Goal: Task Accomplishment & Management: Manage account settings

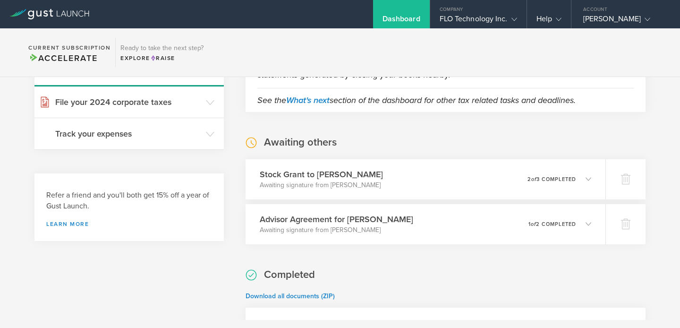
scroll to position [116, 0]
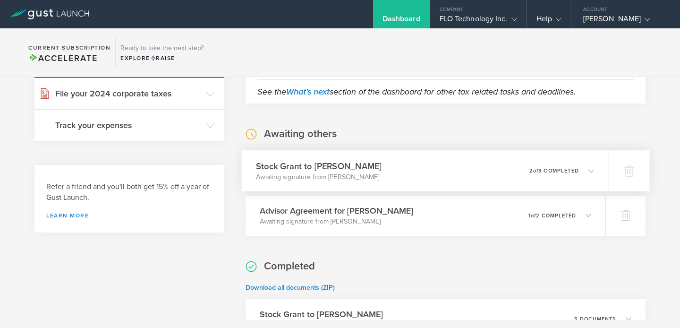
click at [588, 171] on div "Stock [PERSON_NAME] to [PERSON_NAME] Awaiting signature from [PERSON_NAME] 0 un…" at bounding box center [424, 170] width 367 height 41
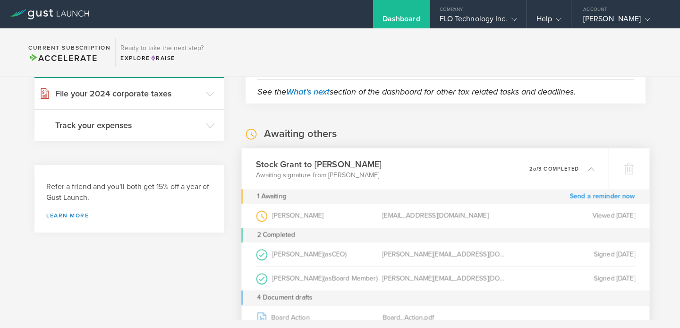
click at [579, 197] on link "Send a reminder now" at bounding box center [603, 196] width 66 height 15
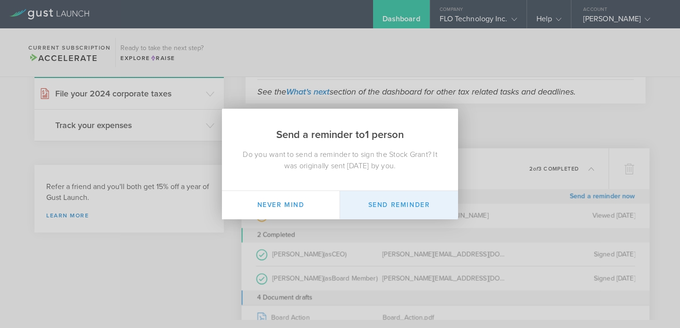
click at [387, 204] on button "Send Reminder" at bounding box center [399, 205] width 118 height 28
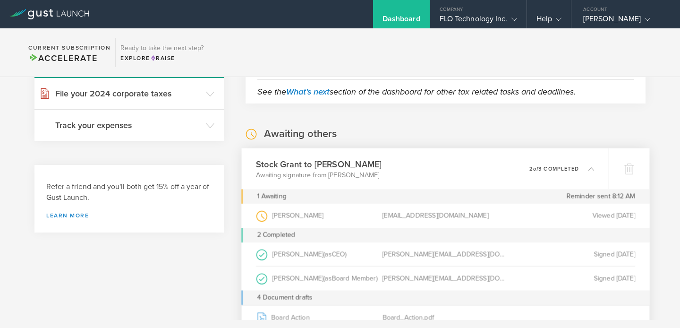
click at [579, 165] on icon at bounding box center [587, 168] width 16 height 9
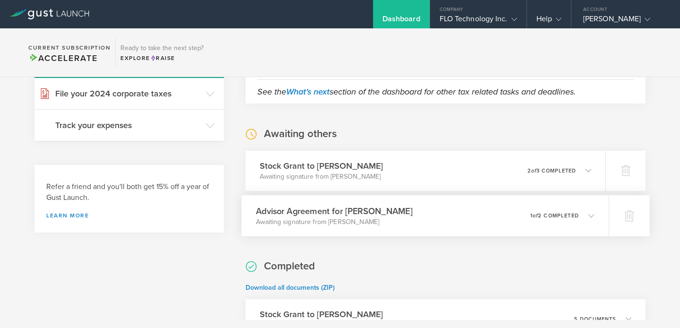
click at [579, 215] on icon at bounding box center [587, 215] width 16 height 9
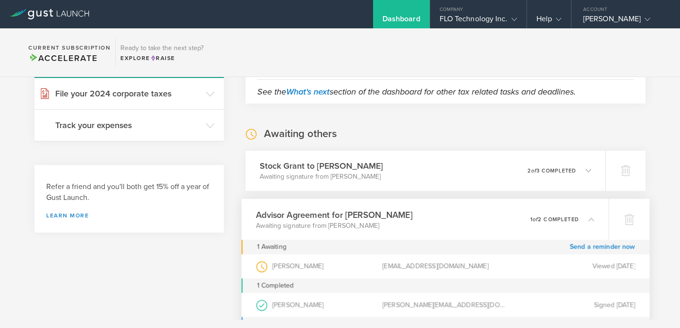
scroll to position [135, 0]
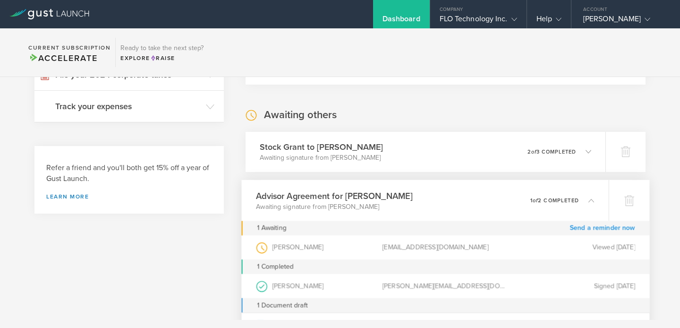
click at [586, 229] on link "Send a reminder now" at bounding box center [603, 228] width 66 height 15
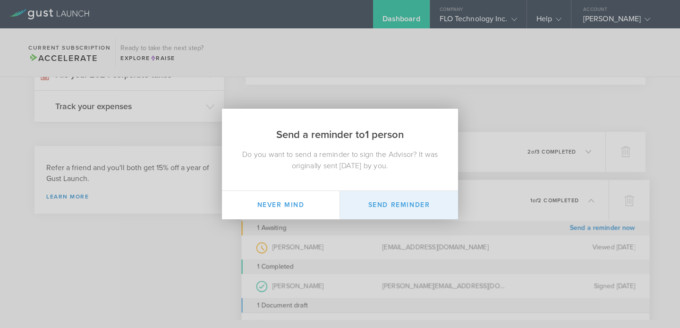
click at [416, 202] on button "Send Reminder" at bounding box center [399, 205] width 118 height 28
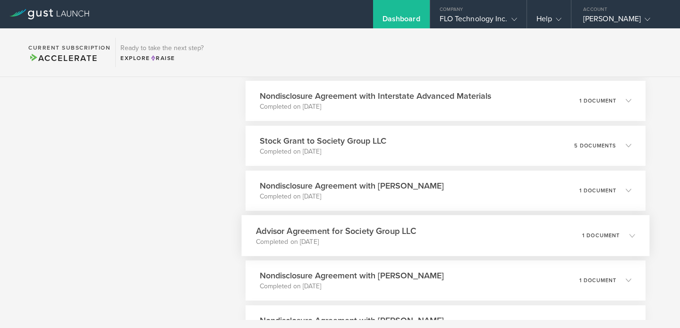
scroll to position [682, 0]
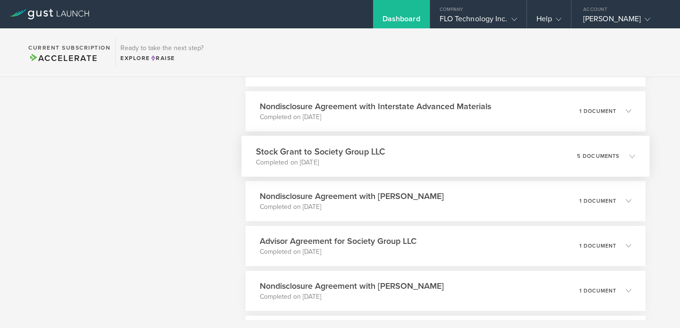
click at [453, 156] on div "Stock Grant to Society Group LLC Completed on [DATE] 5 documents" at bounding box center [445, 156] width 408 height 41
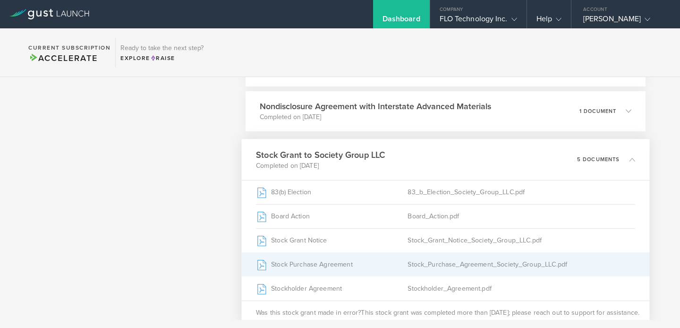
click at [432, 270] on div "Stock_Purchase_Agreement_Society_Group_LLC.pdf" at bounding box center [522, 264] width 228 height 24
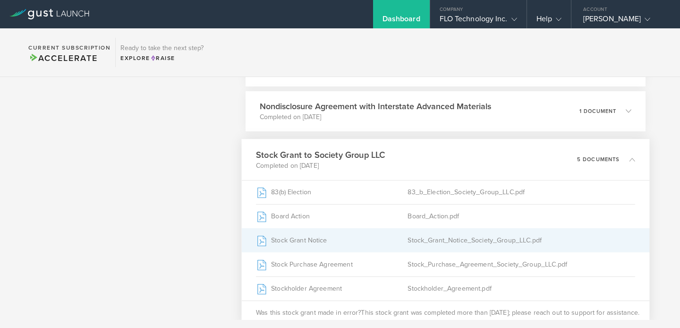
click at [394, 243] on div "Stock Grant Notice" at bounding box center [332, 240] width 152 height 24
